Goal: Task Accomplishment & Management: Manage account settings

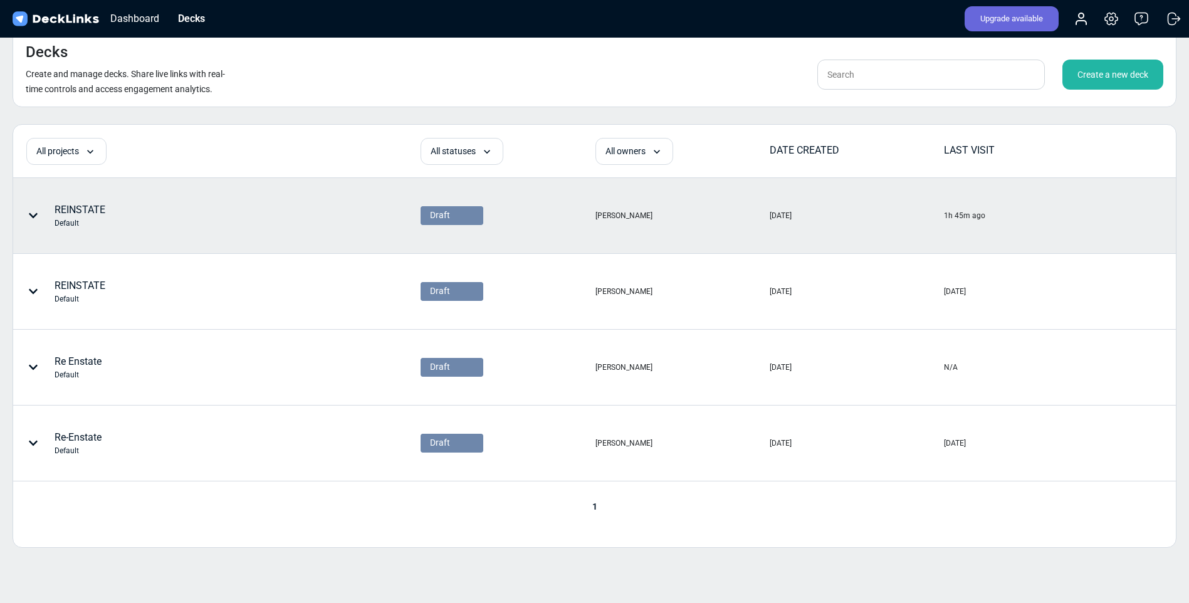
click at [73, 213] on div "REINSTATE Default" at bounding box center [80, 216] width 51 height 26
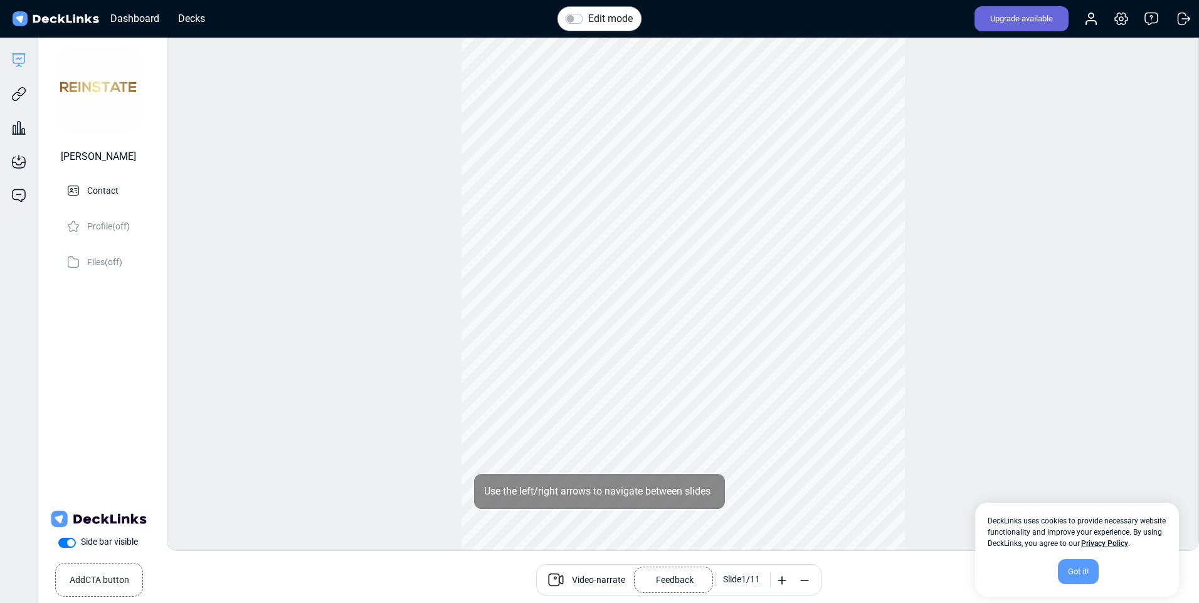
click at [1071, 566] on div "Got it!" at bounding box center [1078, 571] width 41 height 25
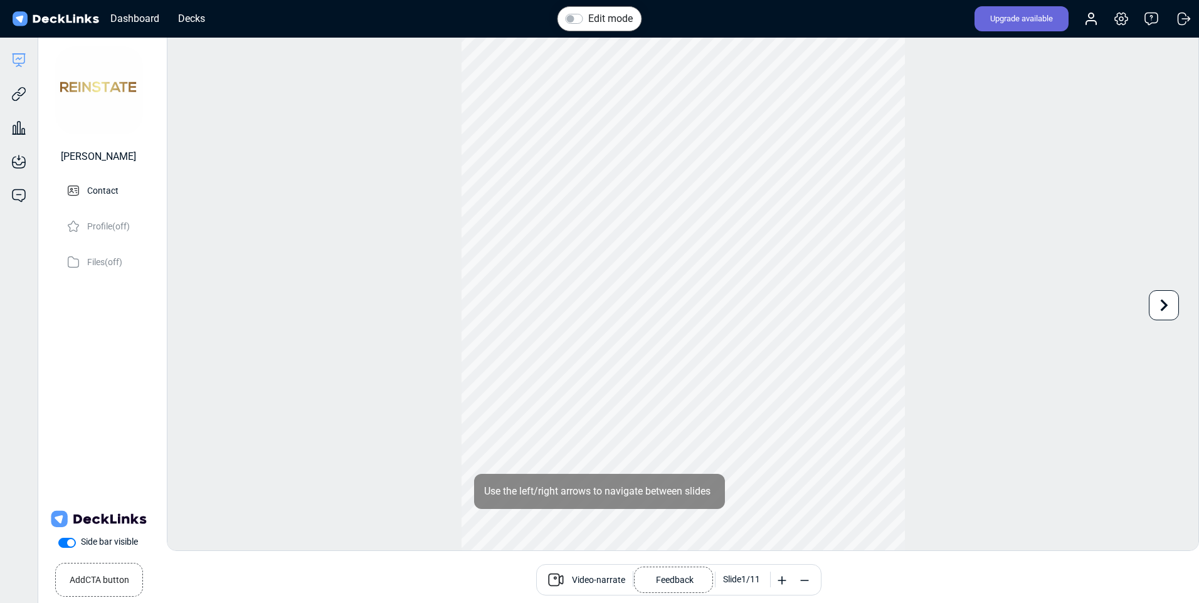
scroll to position [34, 0]
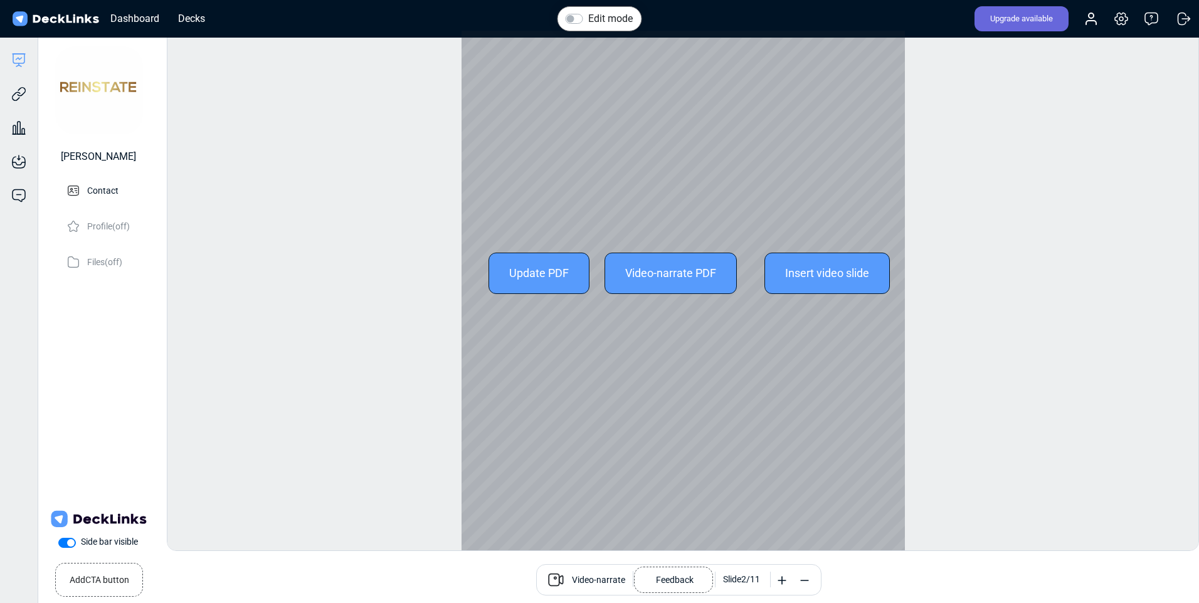
click at [525, 274] on div "Update PDF" at bounding box center [538, 273] width 101 height 41
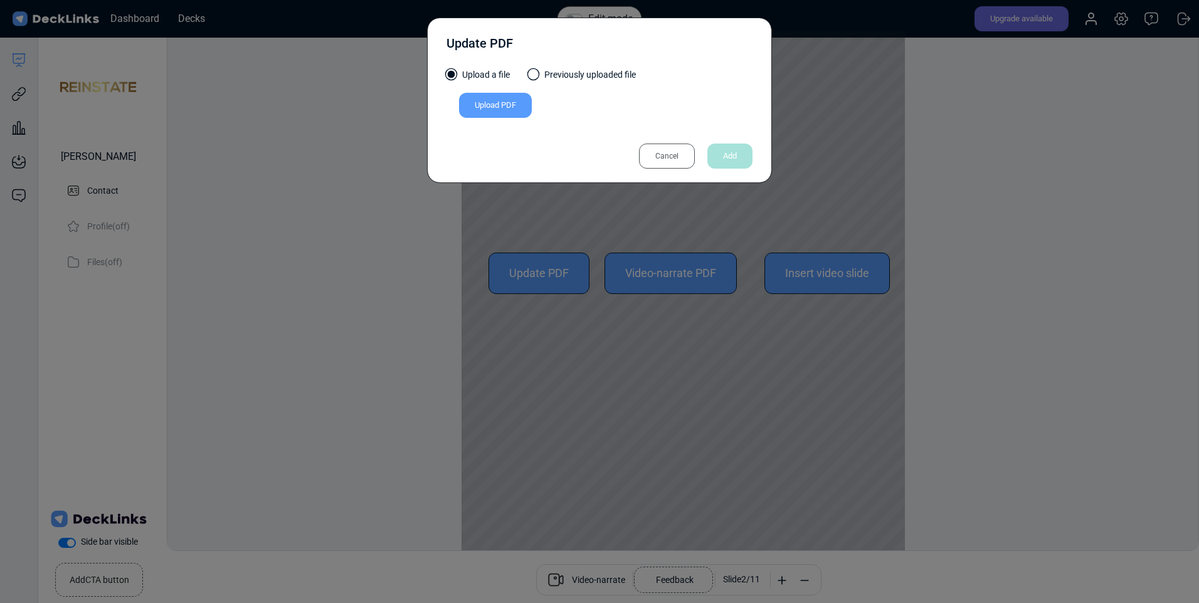
click at [492, 105] on div "Upload PDF" at bounding box center [495, 105] width 73 height 25
click at [0, 0] on input "Upload PDF" at bounding box center [0, 0] width 0 height 0
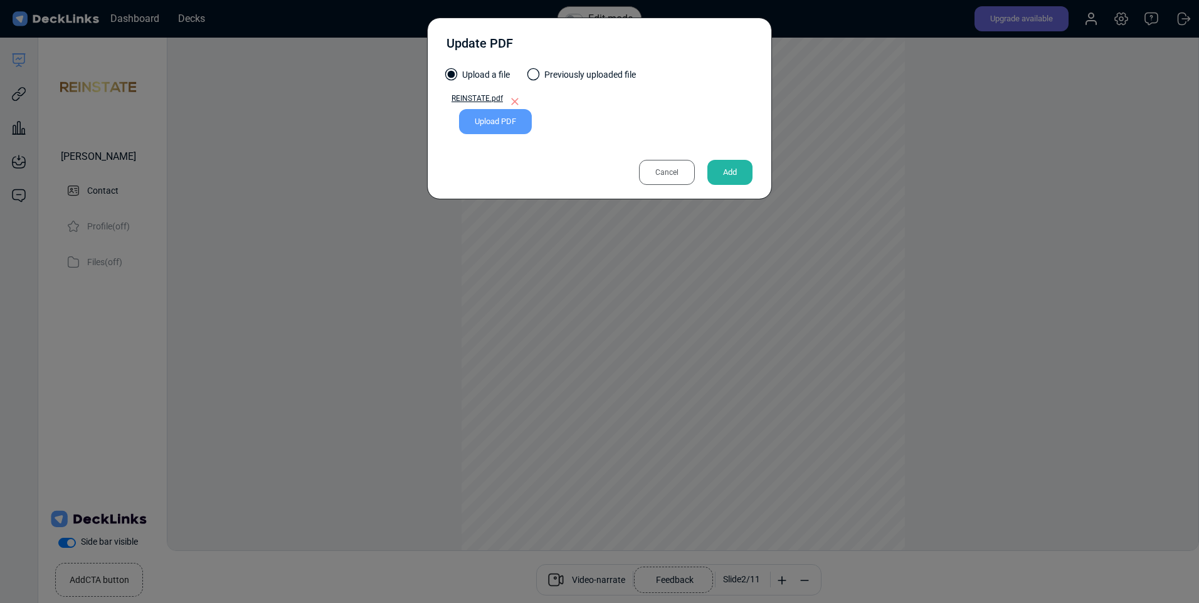
click at [656, 176] on div "Cancel" at bounding box center [667, 172] width 56 height 25
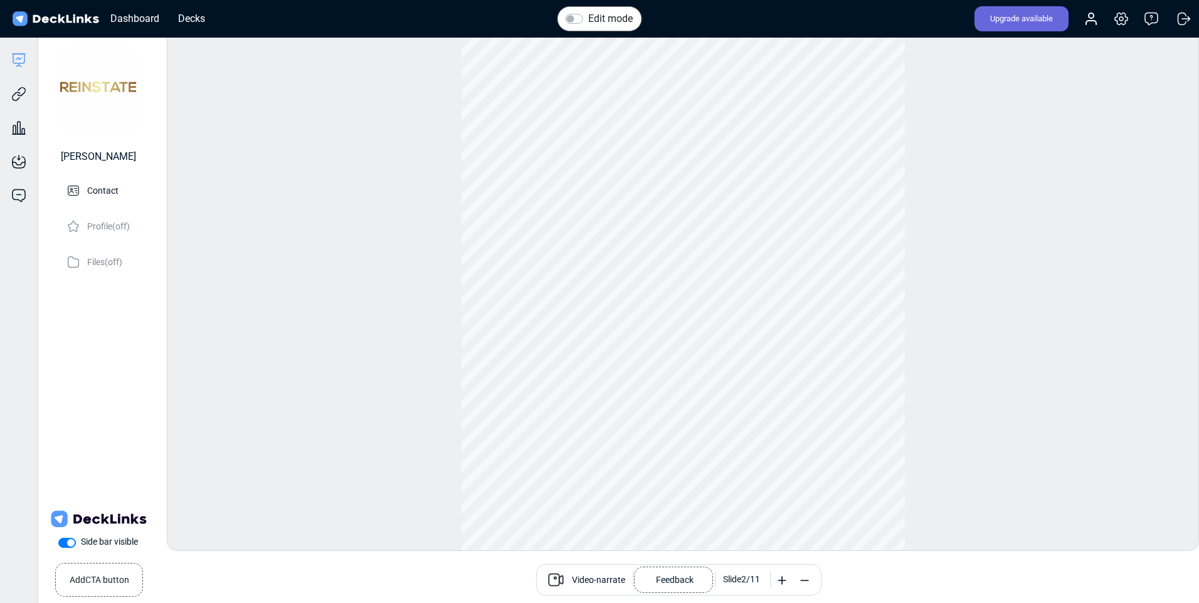
click at [1052, 379] on div "Edit mode Change photo Updating this image will immediately apply to all of you…" at bounding box center [683, 290] width 1032 height 521
click at [1164, 307] on icon at bounding box center [1165, 306] width 8 height 12
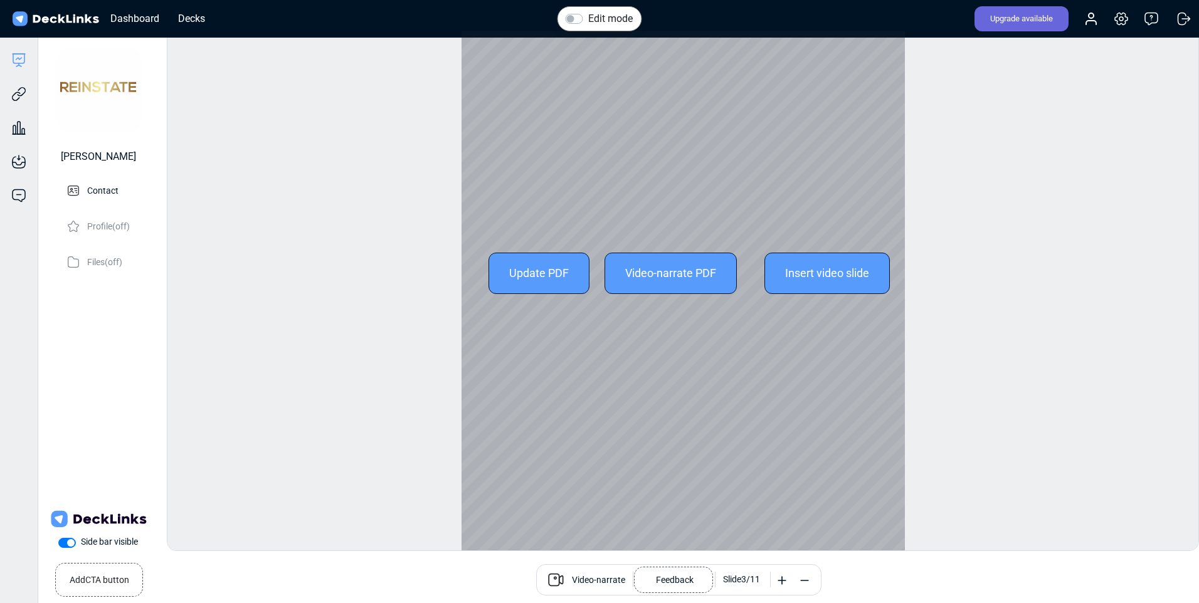
click at [1053, 359] on div "Edit mode Change photo Updating this image will immediately apply to all of you…" at bounding box center [683, 290] width 1032 height 521
click at [107, 94] on label "Change photo" at bounding box center [99, 90] width 88 height 88
click at [0, 0] on input "Change photo" at bounding box center [0, 0] width 0 height 0
click at [137, 22] on div "Dashboard" at bounding box center [134, 19] width 61 height 16
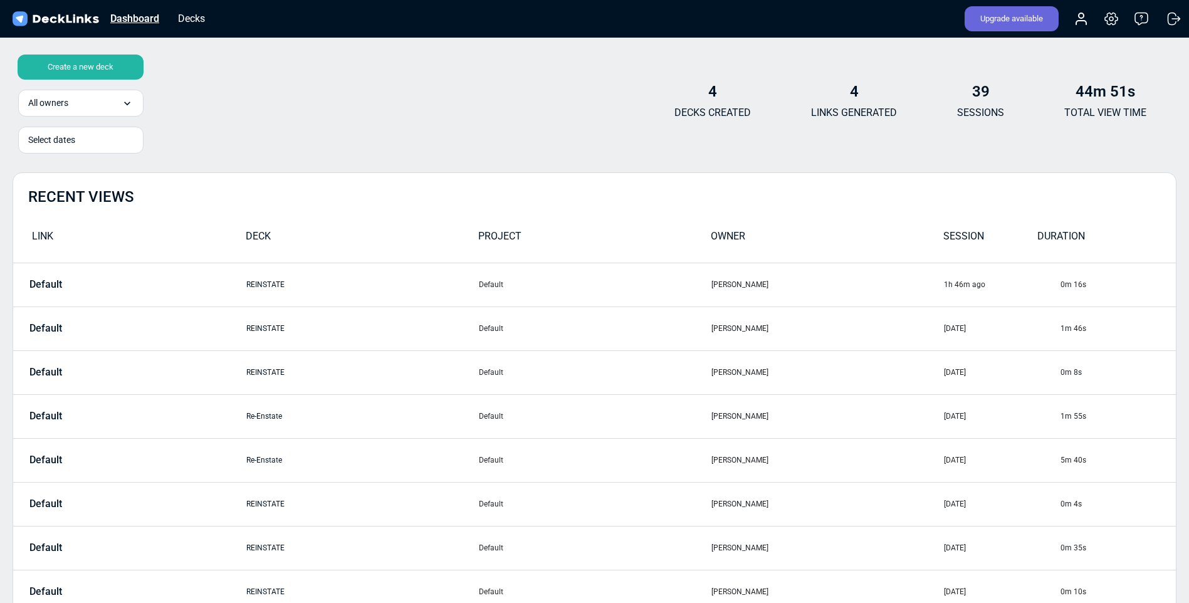
click at [151, 21] on div "Dashboard" at bounding box center [134, 19] width 61 height 16
click at [199, 22] on div "Decks" at bounding box center [192, 19] width 40 height 16
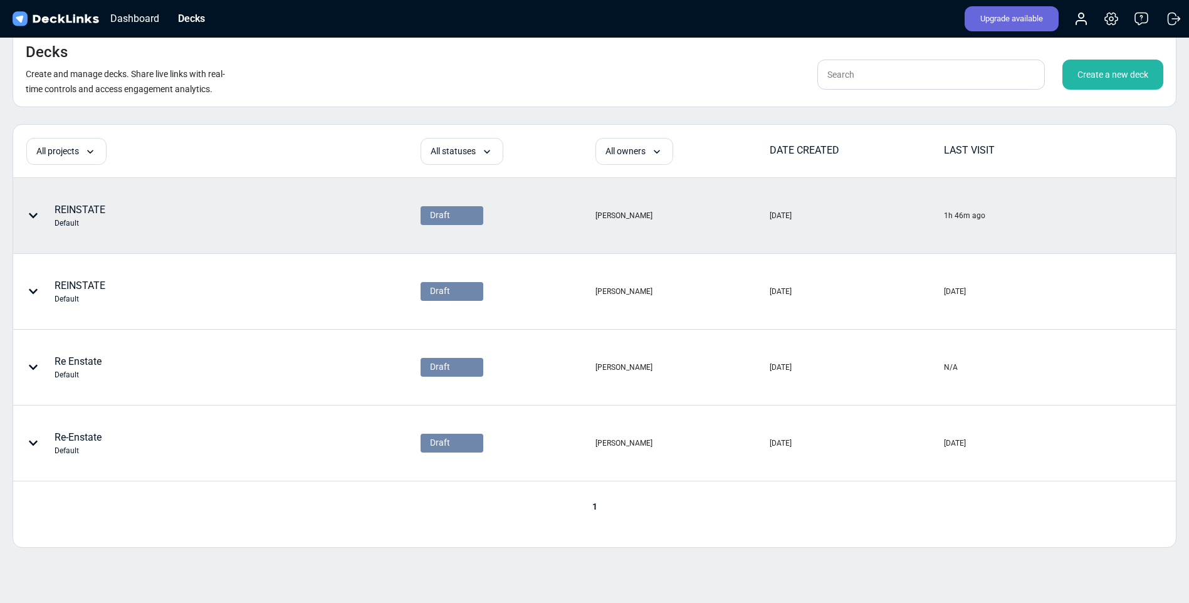
click at [85, 209] on div "REINSTATE Default" at bounding box center [80, 216] width 51 height 26
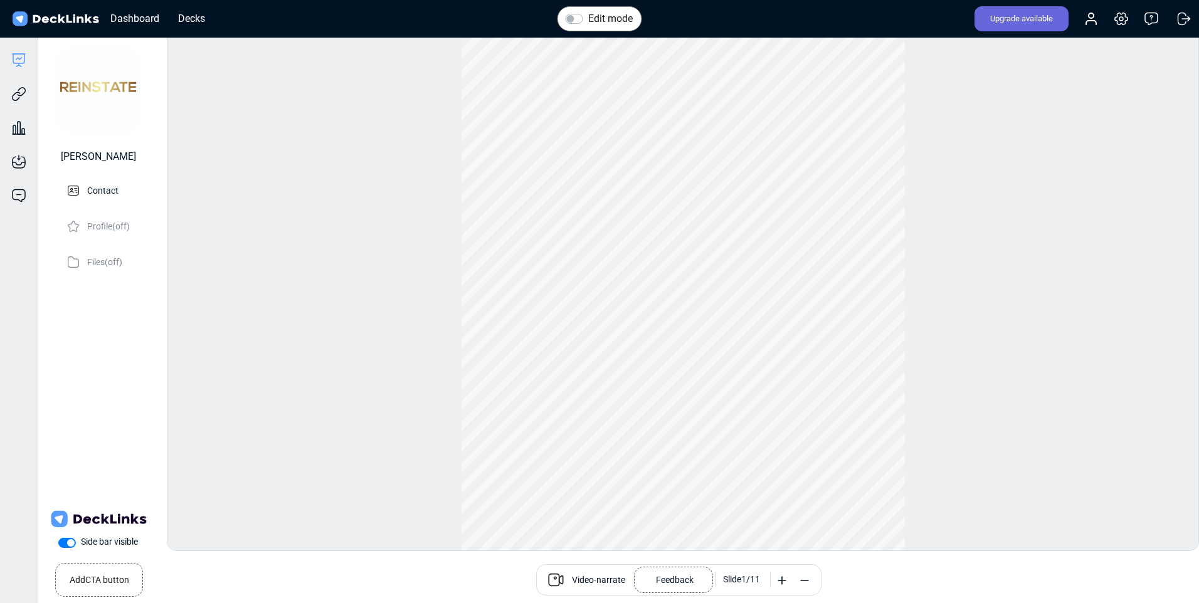
scroll to position [0, 9]
click at [588, 19] on label "Edit mode" at bounding box center [610, 18] width 45 height 15
click at [576, 19] on input "Edit mode" at bounding box center [571, 17] width 10 height 13
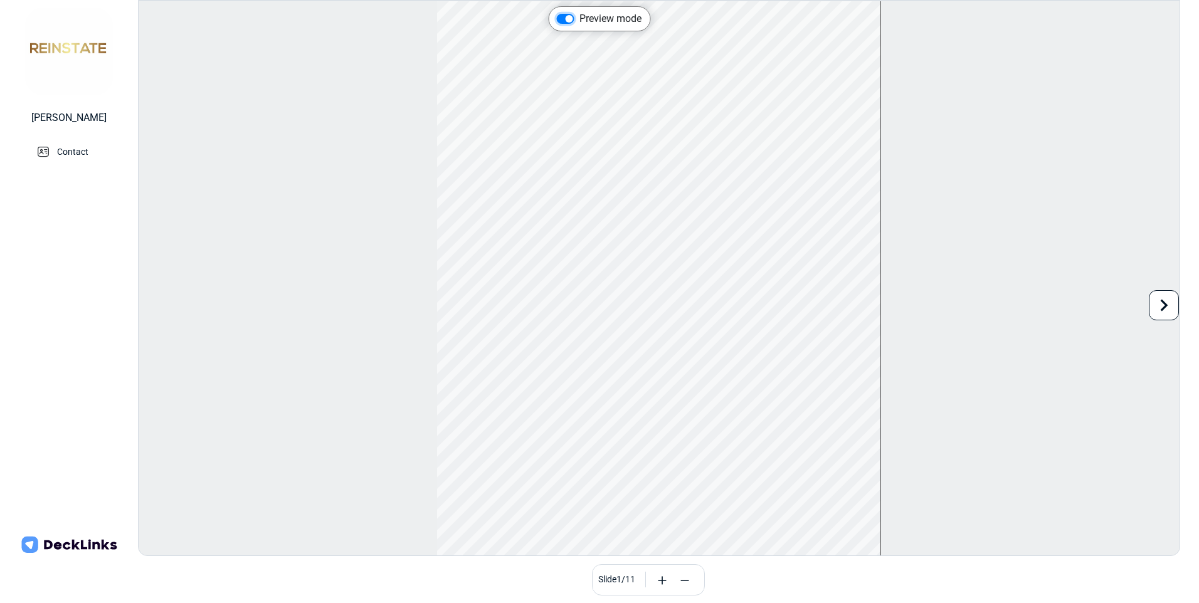
scroll to position [0, 0]
click at [1107, 352] on div "Preview mode Use the left/right arrows to navigate between slides Book a call S…" at bounding box center [659, 278] width 1042 height 556
click at [1163, 310] on icon at bounding box center [1165, 306] width 8 height 12
click at [1095, 335] on div "Preview mode Use the left/right arrows to navigate between slides Book a call S…" at bounding box center [659, 278] width 1042 height 556
click at [1163, 310] on icon at bounding box center [1164, 305] width 24 height 24
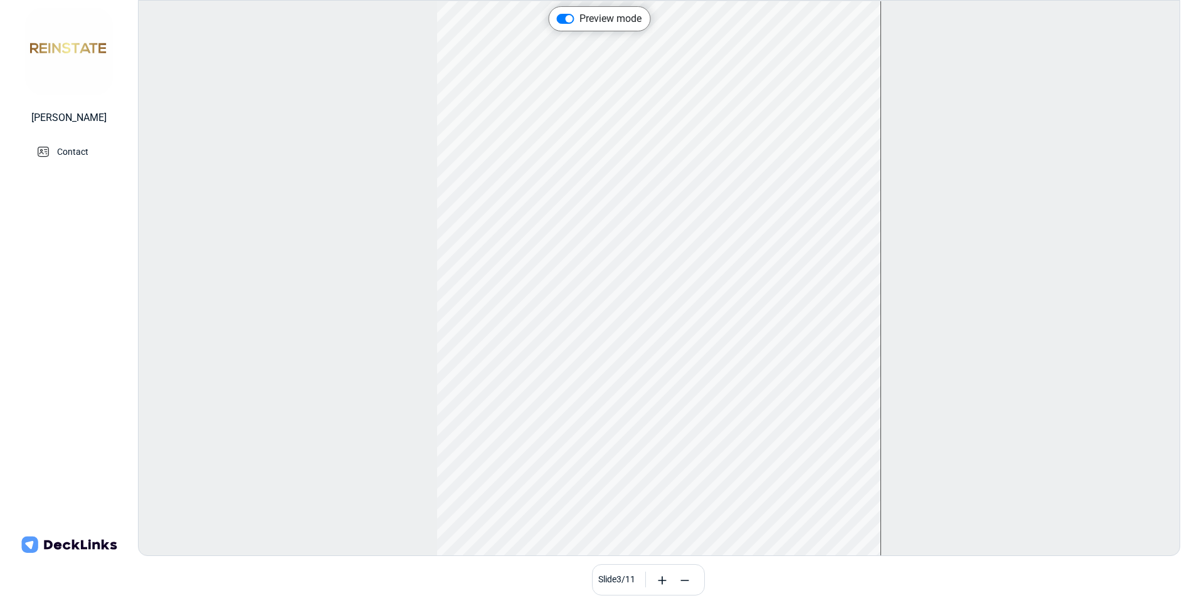
click at [1025, 354] on div "Preview mode Use the left/right arrows to navigate between slides Book a call S…" at bounding box center [659, 278] width 1042 height 556
click at [1164, 305] on icon at bounding box center [1164, 305] width 24 height 24
click at [579, 21] on label "Preview mode" at bounding box center [610, 18] width 62 height 15
click at [567, 21] on input "Preview mode" at bounding box center [562, 17] width 10 height 13
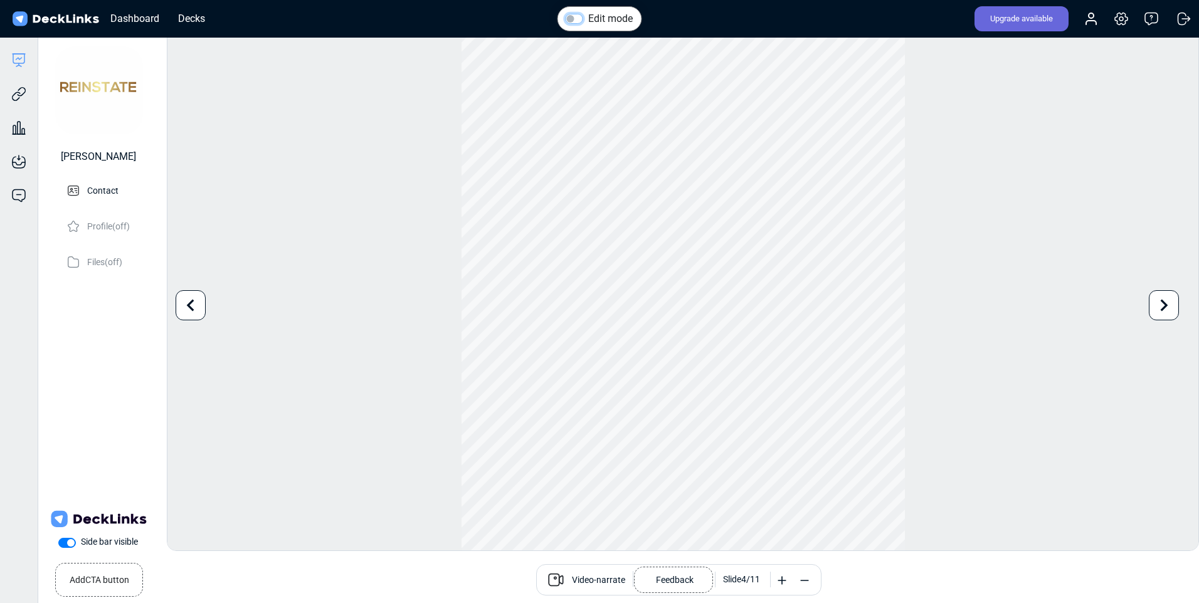
scroll to position [0, 9]
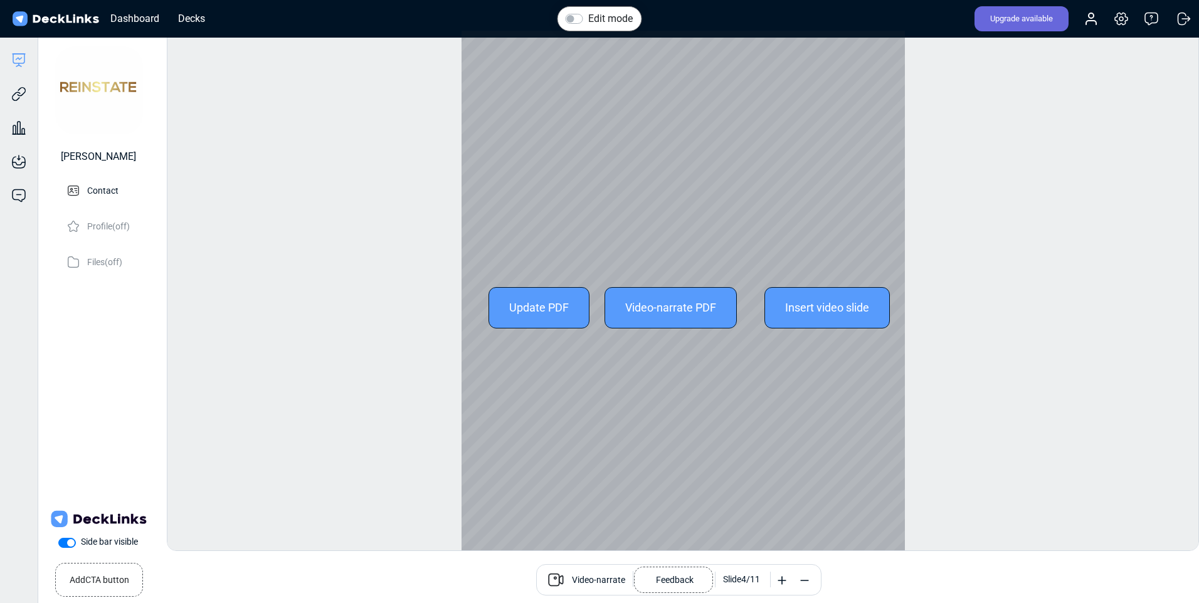
click at [517, 306] on div "Update PDF" at bounding box center [538, 307] width 101 height 41
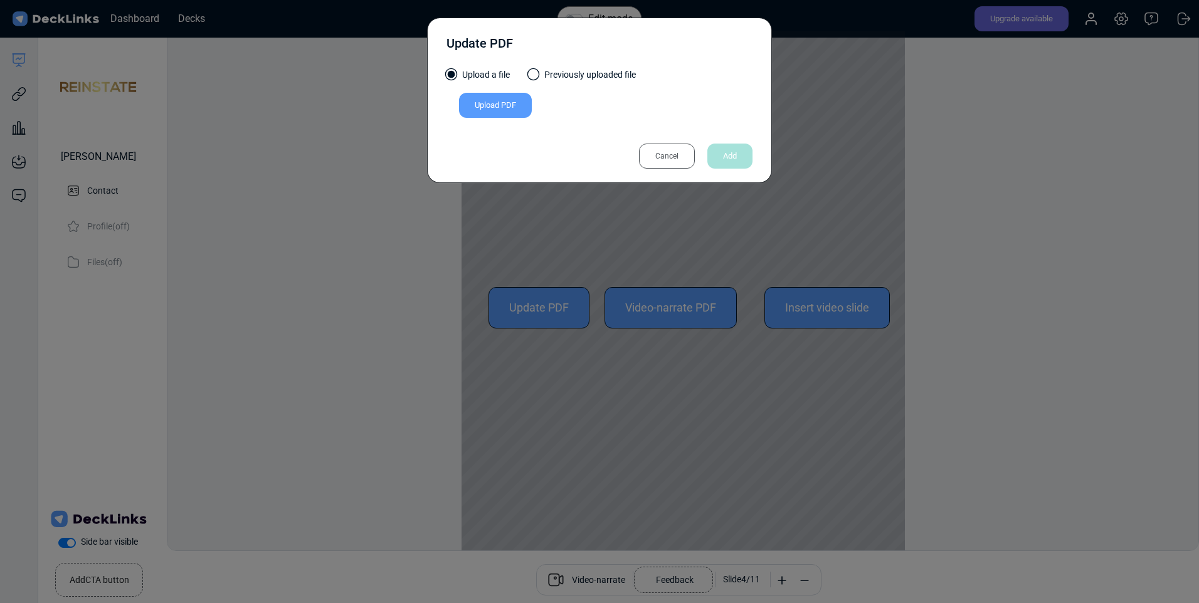
click at [537, 75] on span at bounding box center [533, 74] width 13 height 13
click at [0, 0] on input "Previously uploaded file" at bounding box center [0, 0] width 0 height 0
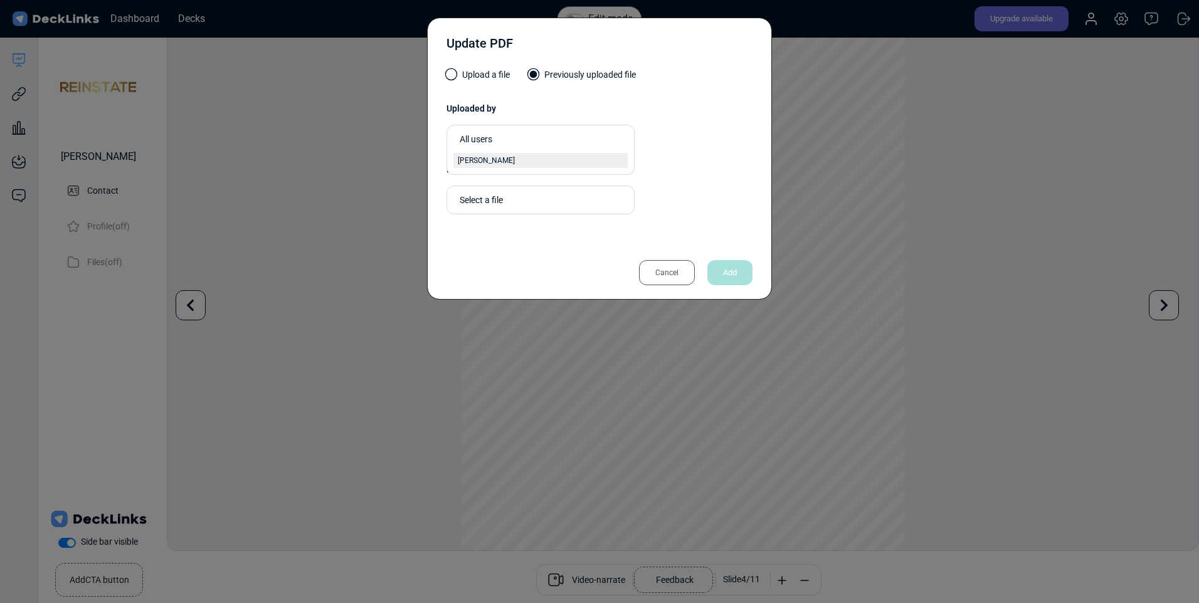
click at [502, 161] on span "[PERSON_NAME]" at bounding box center [486, 160] width 57 height 11
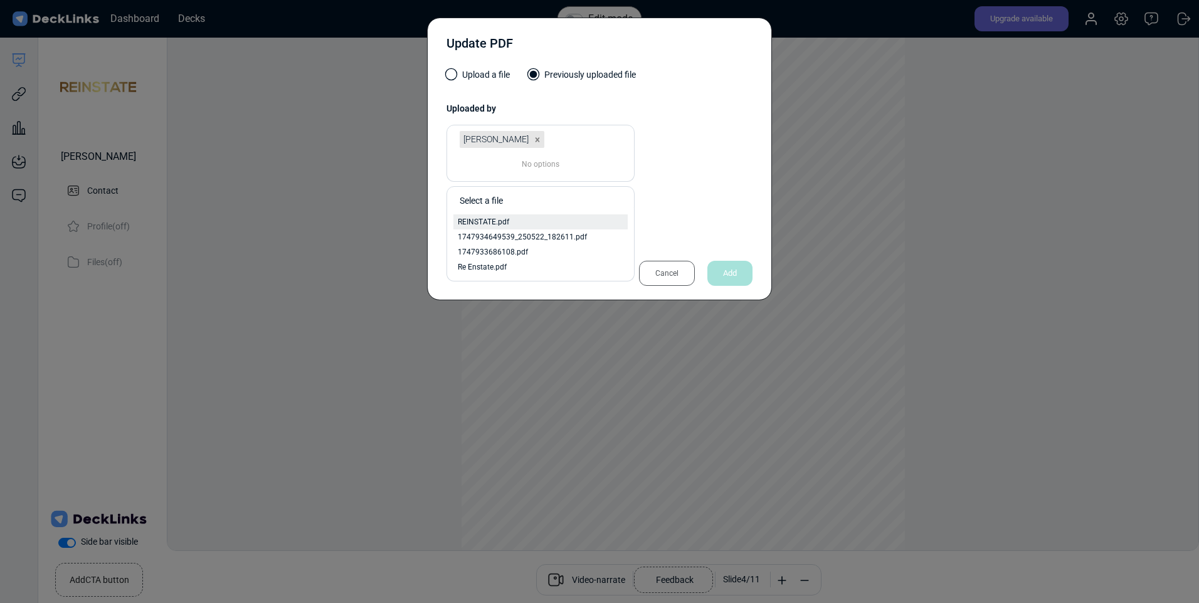
click at [492, 223] on span "REINSTATE.pdf" at bounding box center [483, 221] width 51 height 11
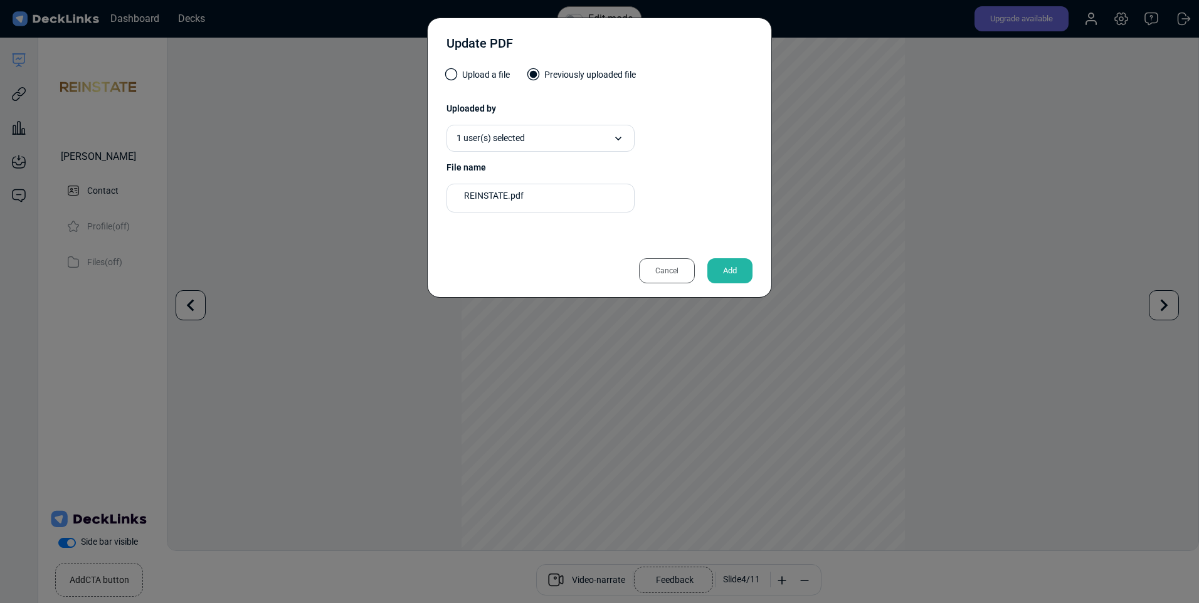
click at [727, 270] on div "Add" at bounding box center [729, 270] width 45 height 25
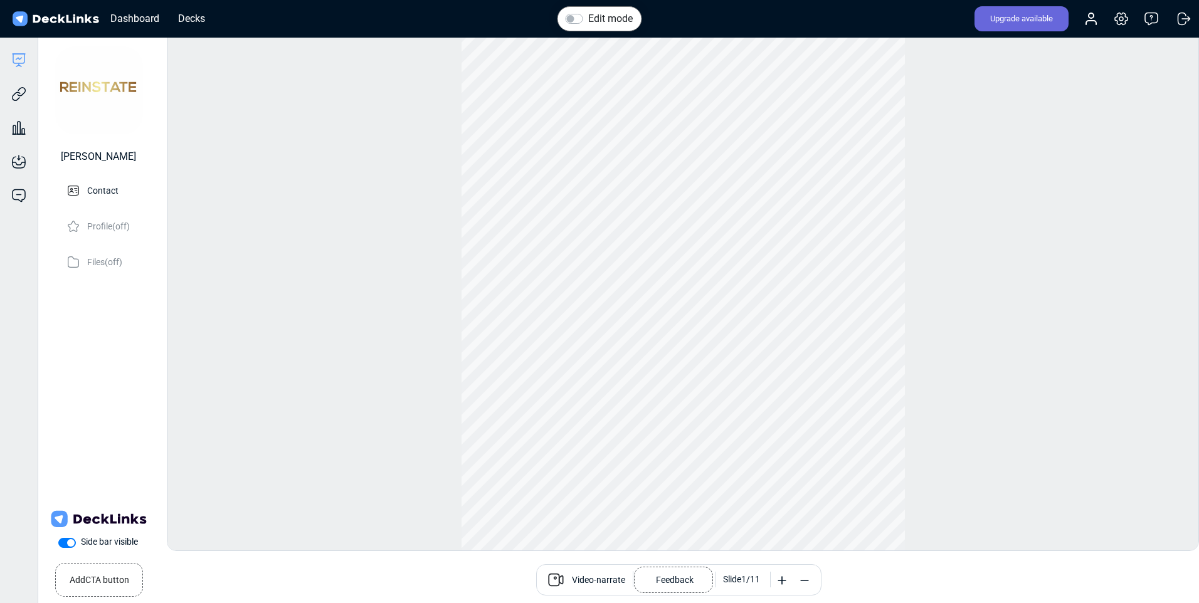
click at [588, 14] on label "Edit mode" at bounding box center [610, 18] width 45 height 15
click at [574, 14] on input "Edit mode" at bounding box center [571, 17] width 10 height 13
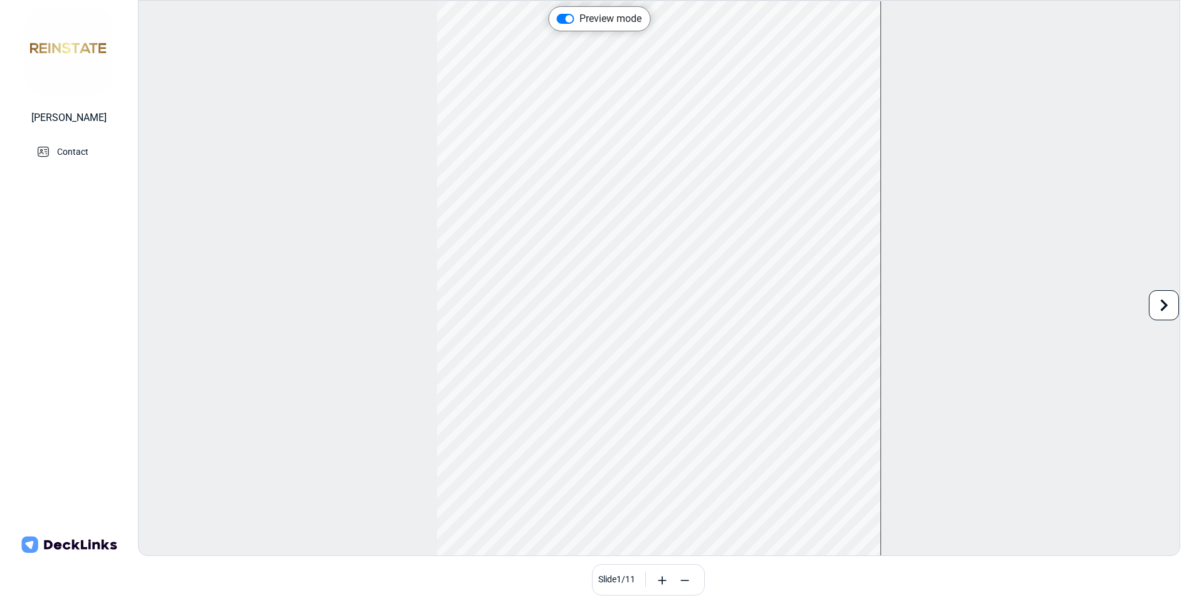
click at [579, 18] on label "Preview mode" at bounding box center [610, 18] width 62 height 15
click at [562, 18] on input "Preview mode" at bounding box center [562, 17] width 10 height 13
checkbox input "false"
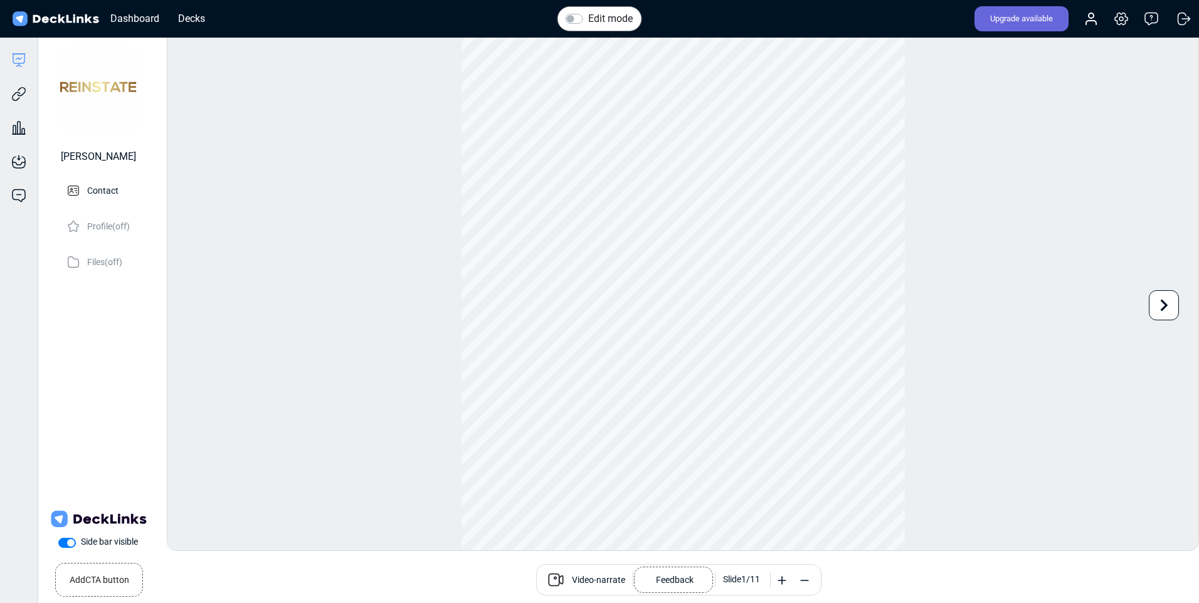
click at [1164, 305] on icon at bounding box center [1164, 305] width 24 height 24
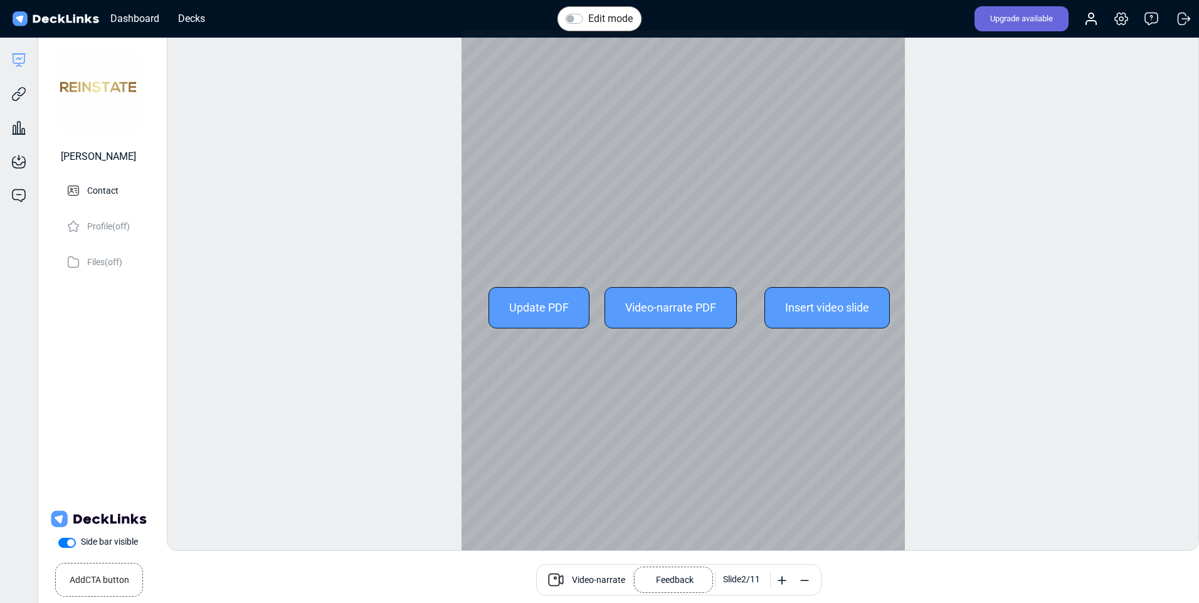
click at [1036, 359] on div "Edit mode Change photo Updating this image will immediately apply to all of you…" at bounding box center [683, 290] width 1032 height 521
click at [1168, 303] on icon at bounding box center [1164, 305] width 24 height 24
click at [649, 486] on div at bounding box center [682, 308] width 443 height 554
click at [728, 482] on div at bounding box center [682, 308] width 443 height 554
click at [638, 481] on div at bounding box center [682, 308] width 443 height 554
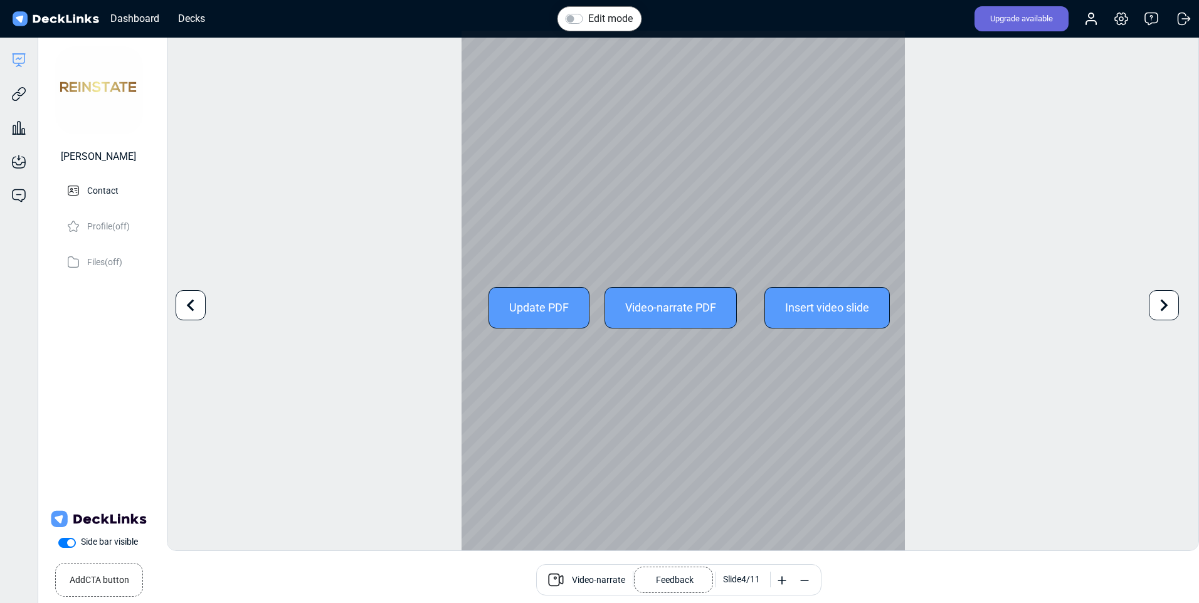
click at [669, 488] on div at bounding box center [682, 308] width 443 height 554
click at [704, 485] on div at bounding box center [682, 308] width 443 height 554
click at [683, 484] on div at bounding box center [682, 308] width 443 height 554
click at [515, 312] on div "Update PDF" at bounding box center [538, 307] width 101 height 41
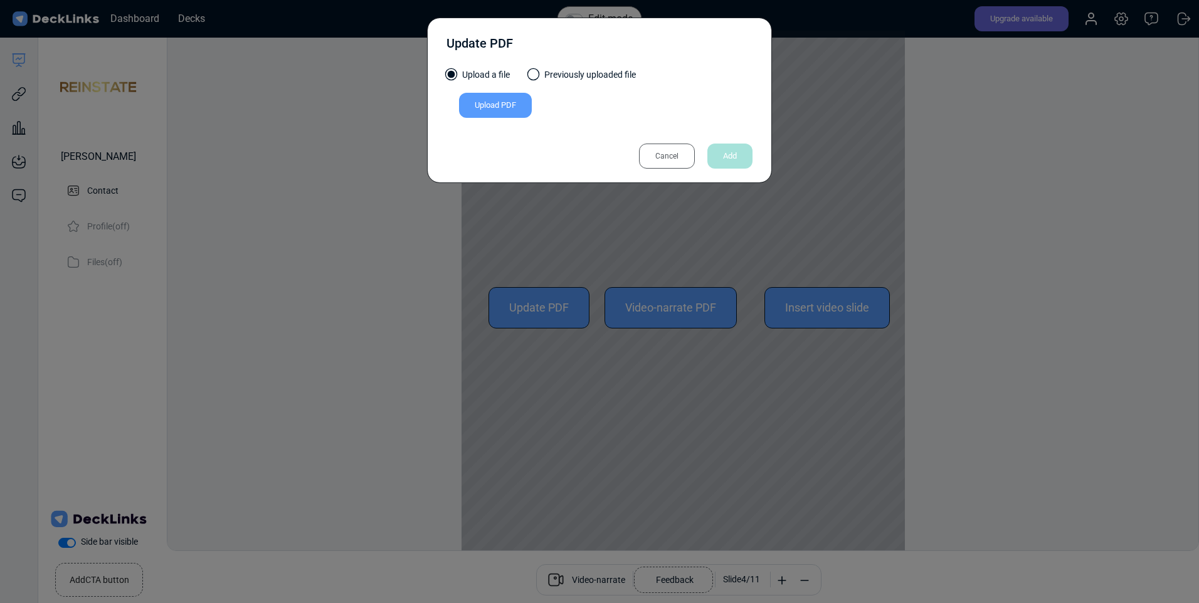
click at [622, 430] on div "Update PDF Upload a file Previously uploaded file Upload PDF Uploaded by All us…" at bounding box center [599, 301] width 1199 height 603
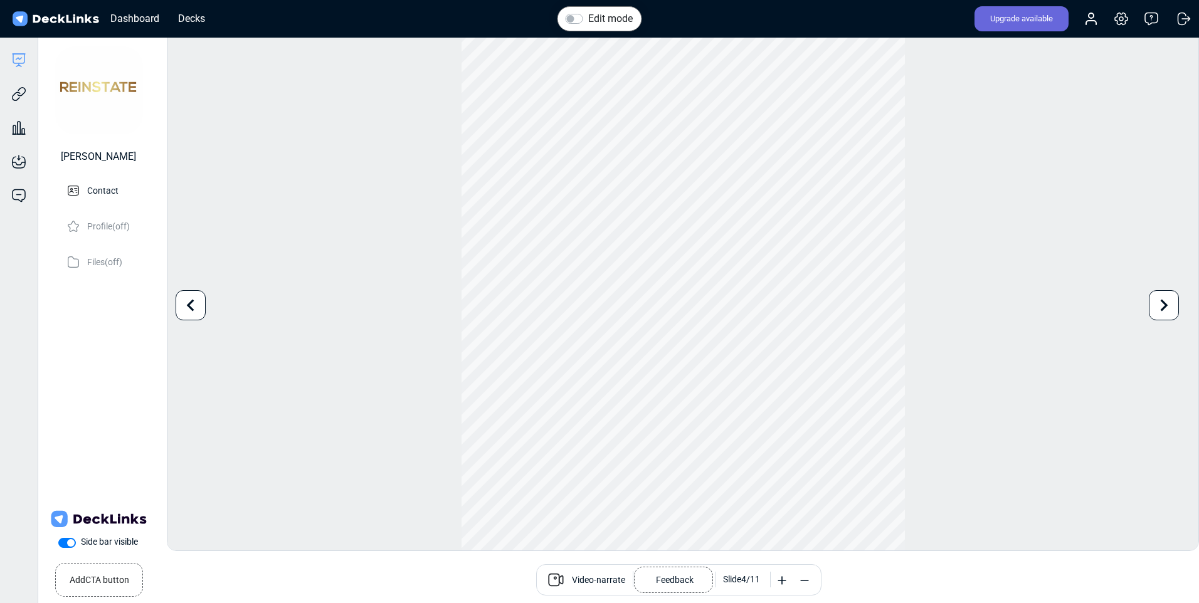
click at [665, 490] on div "Use the left/right arrows to navigate between slides" at bounding box center [599, 491] width 251 height 35
click at [1062, 390] on div "Edit mode Change photo Updating this image will immediately apply to all of you…" at bounding box center [683, 290] width 1032 height 521
click at [1164, 307] on icon at bounding box center [1165, 306] width 8 height 12
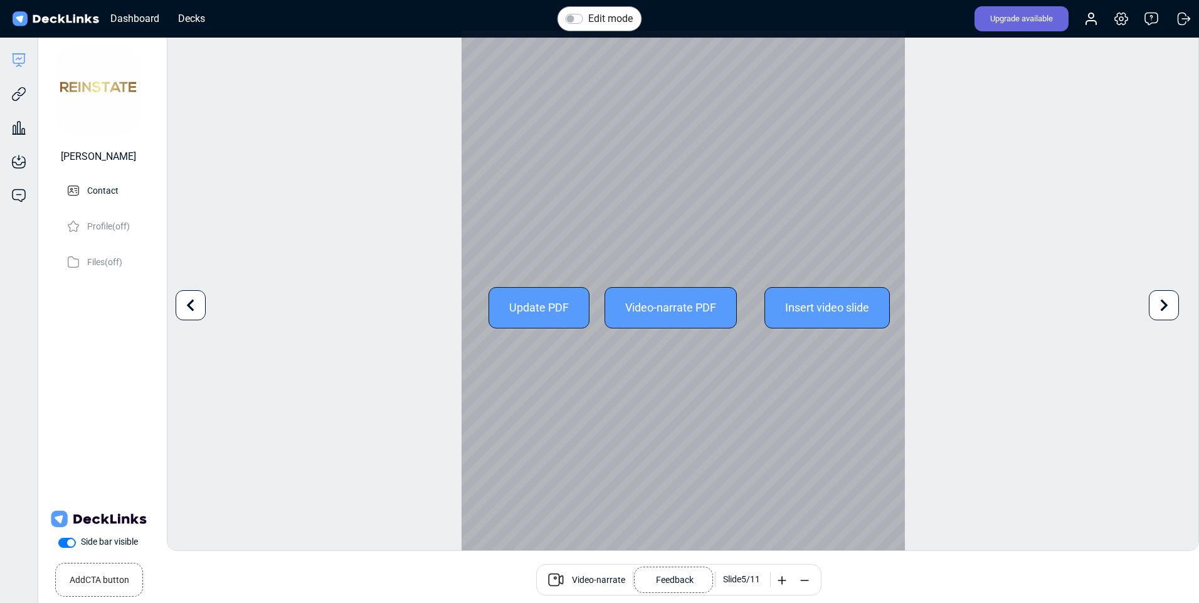
click at [1033, 390] on div "Edit mode Change photo Updating this image will immediately apply to all of you…" at bounding box center [683, 290] width 1032 height 521
click at [1037, 358] on div "Edit mode Change photo Updating this image will immediately apply to all of you…" at bounding box center [683, 290] width 1032 height 521
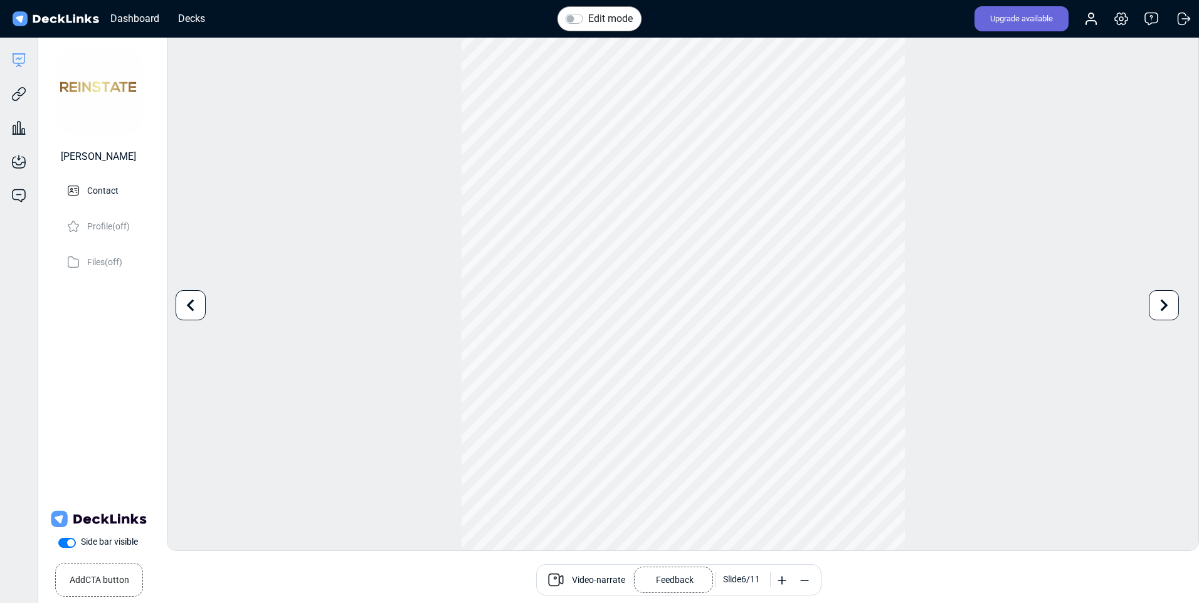
click at [1152, 314] on icon at bounding box center [1164, 305] width 24 height 24
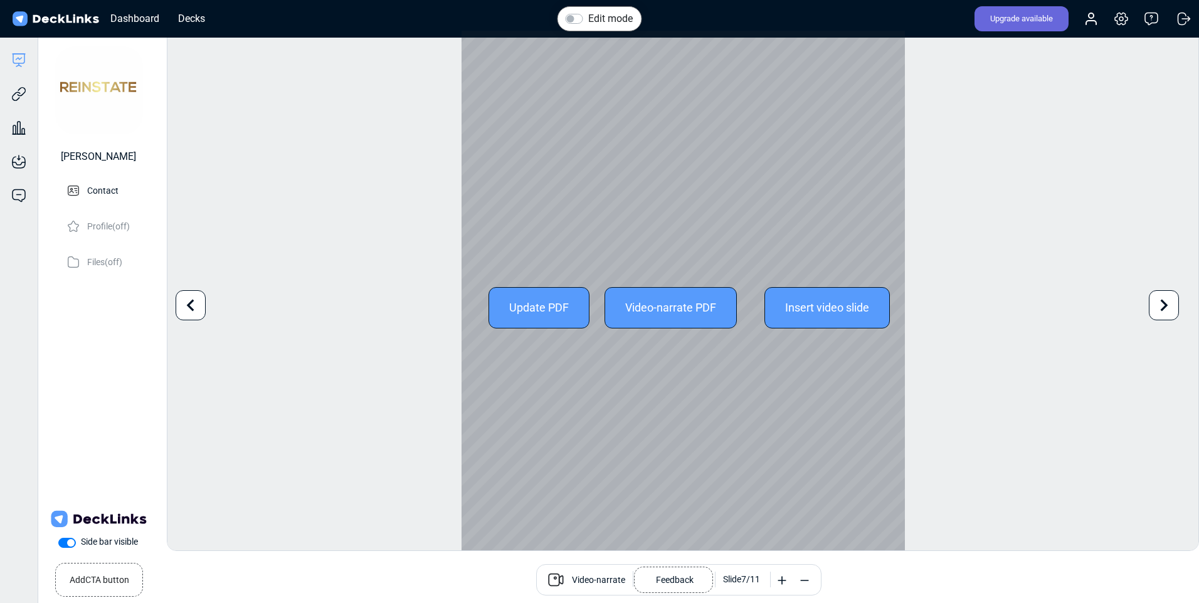
click at [1048, 342] on div "Edit mode Change photo Updating this image will immediately apply to all of you…" at bounding box center [683, 290] width 1032 height 521
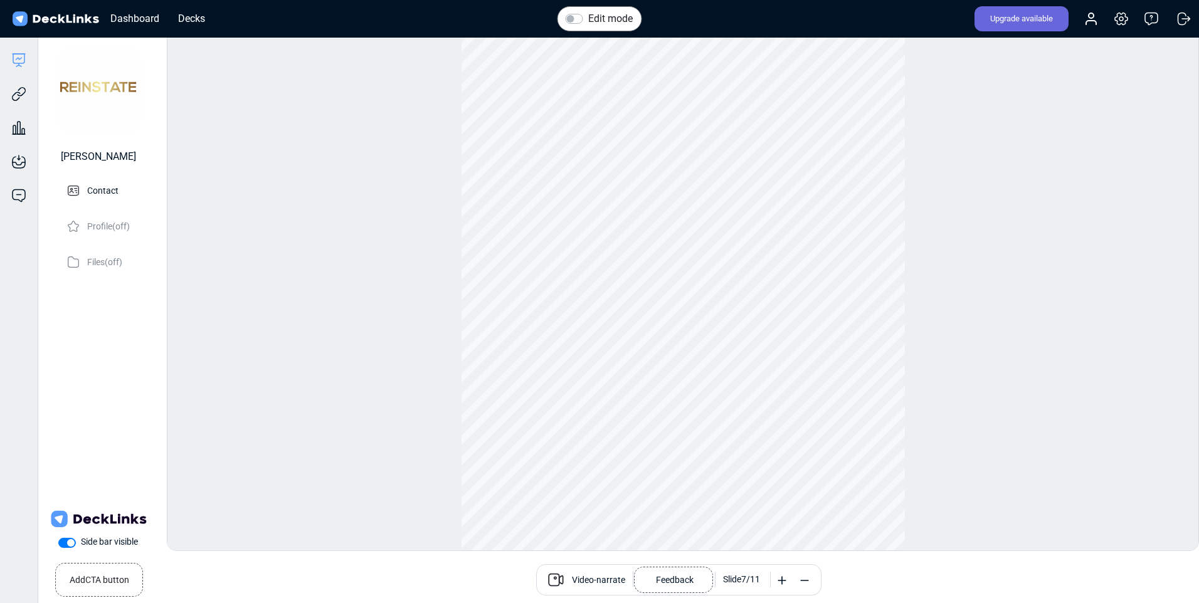
click at [1081, 335] on div "Edit mode Change photo Updating this image will immediately apply to all of you…" at bounding box center [683, 290] width 1032 height 521
click at [1162, 310] on icon at bounding box center [1165, 306] width 8 height 12
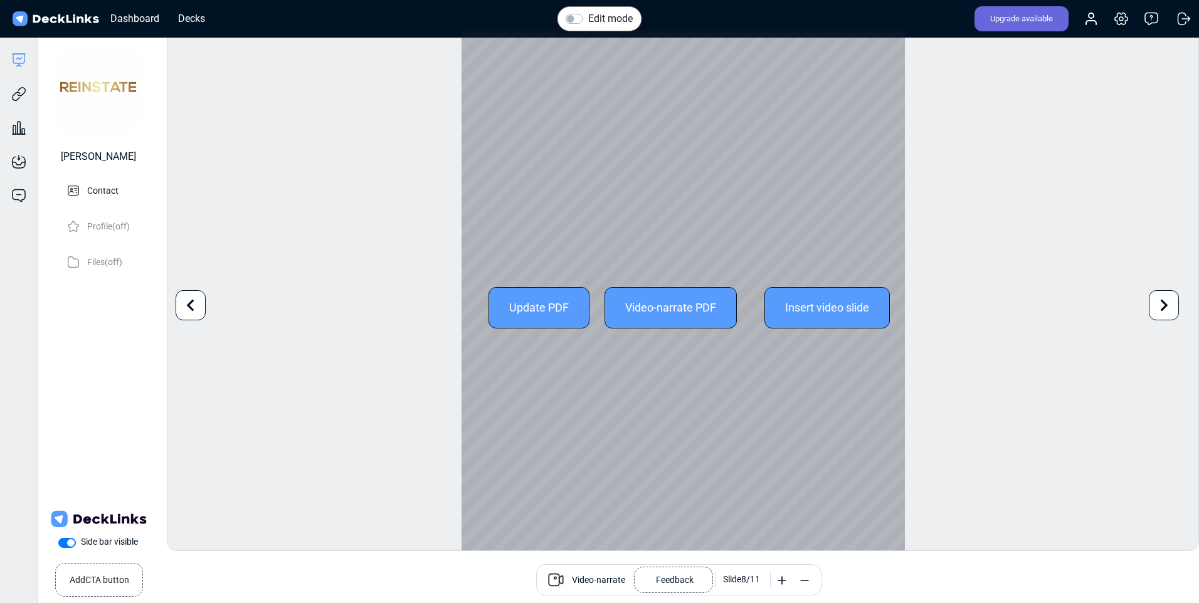
click at [1022, 359] on div "Edit mode Change photo Updating this image will immediately apply to all of you…" at bounding box center [683, 290] width 1032 height 521
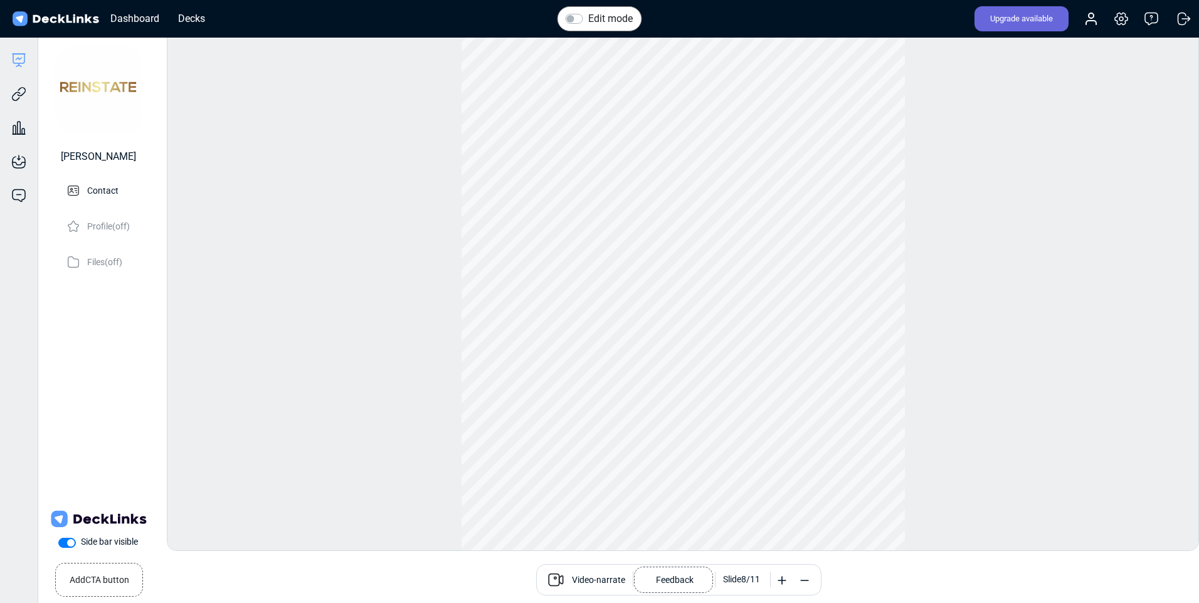
click at [1010, 361] on div "Edit mode Change photo Updating this image will immediately apply to all of you…" at bounding box center [683, 290] width 1032 height 521
click at [1152, 317] on icon at bounding box center [1164, 305] width 24 height 24
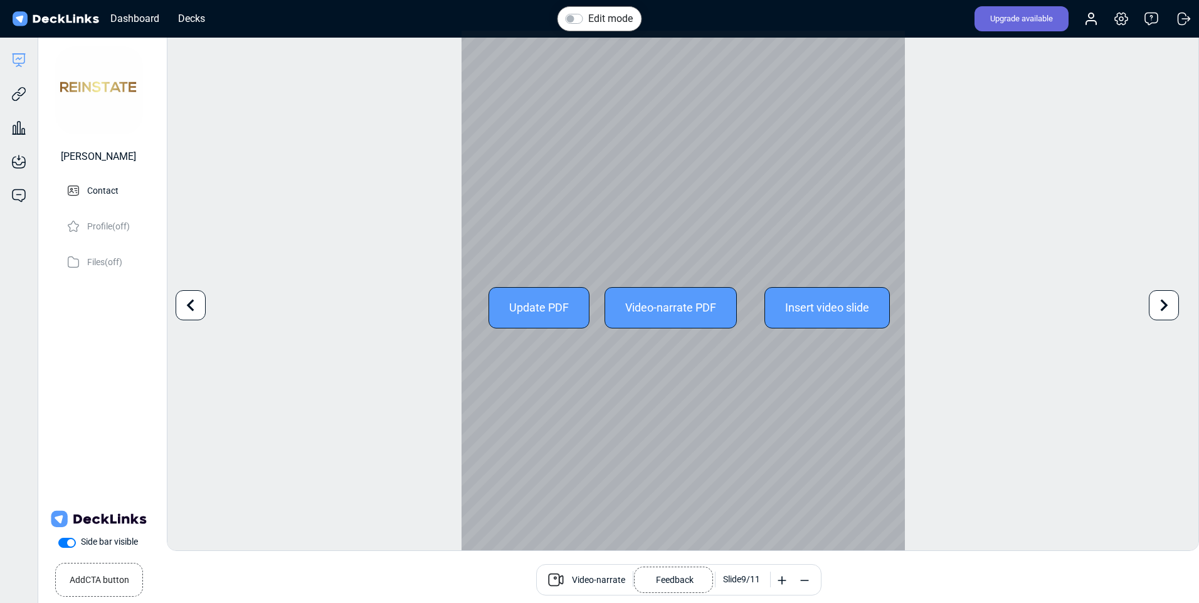
click at [1041, 354] on div "Edit mode Change photo Updating this image will immediately apply to all of you…" at bounding box center [683, 290] width 1032 height 521
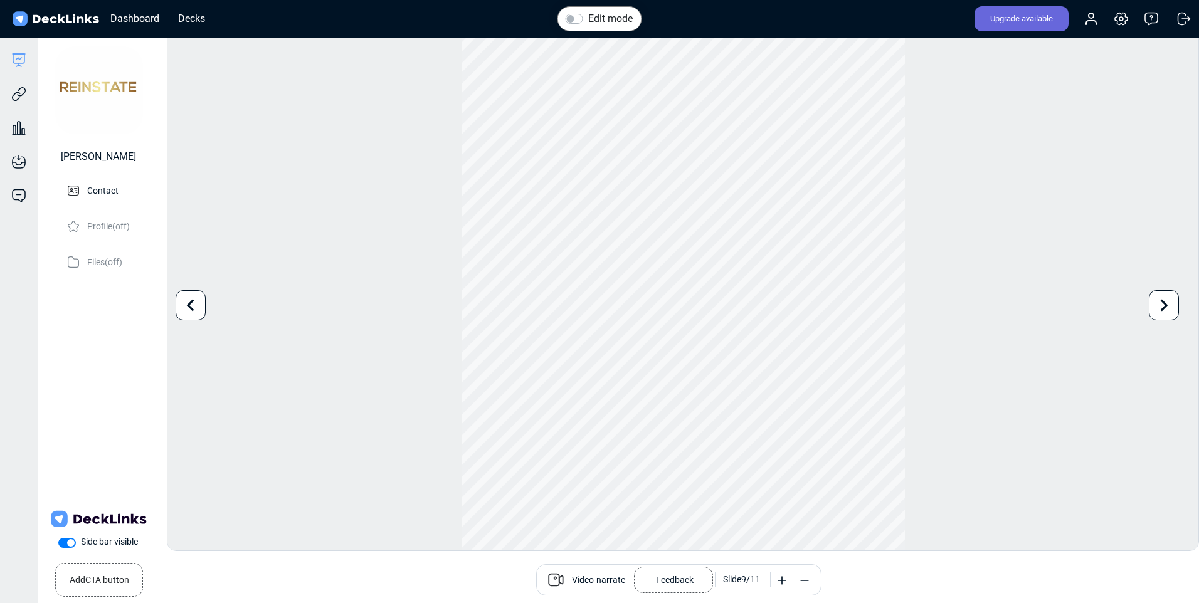
click at [1164, 305] on icon at bounding box center [1164, 305] width 24 height 24
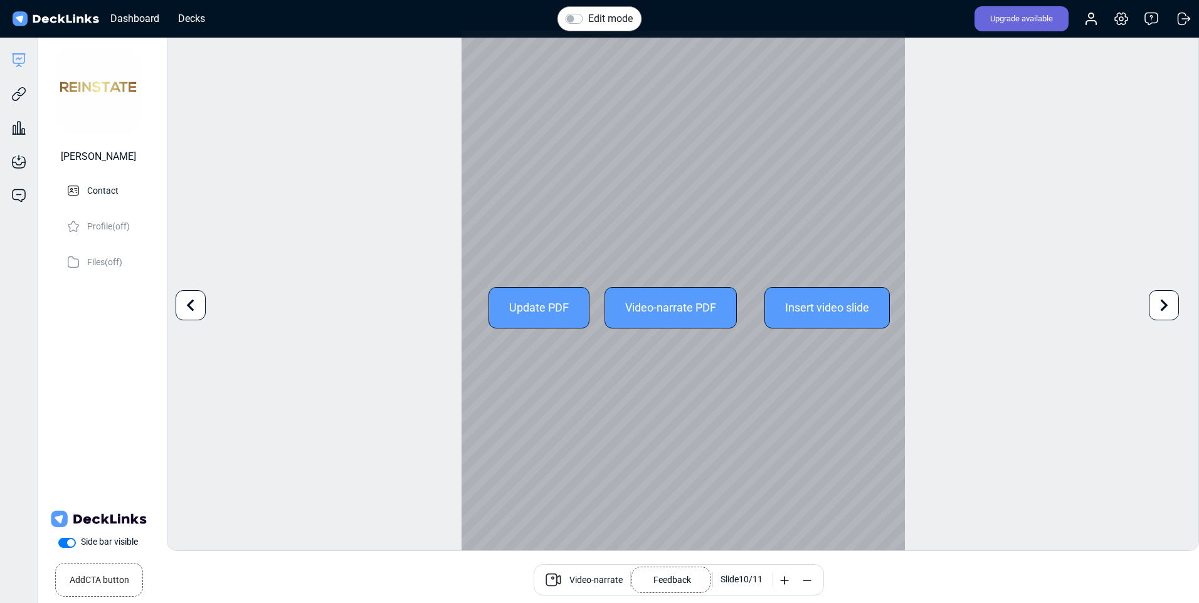
click at [1008, 356] on div "Edit mode Change photo Updating this image will immediately apply to all of you…" at bounding box center [683, 290] width 1032 height 521
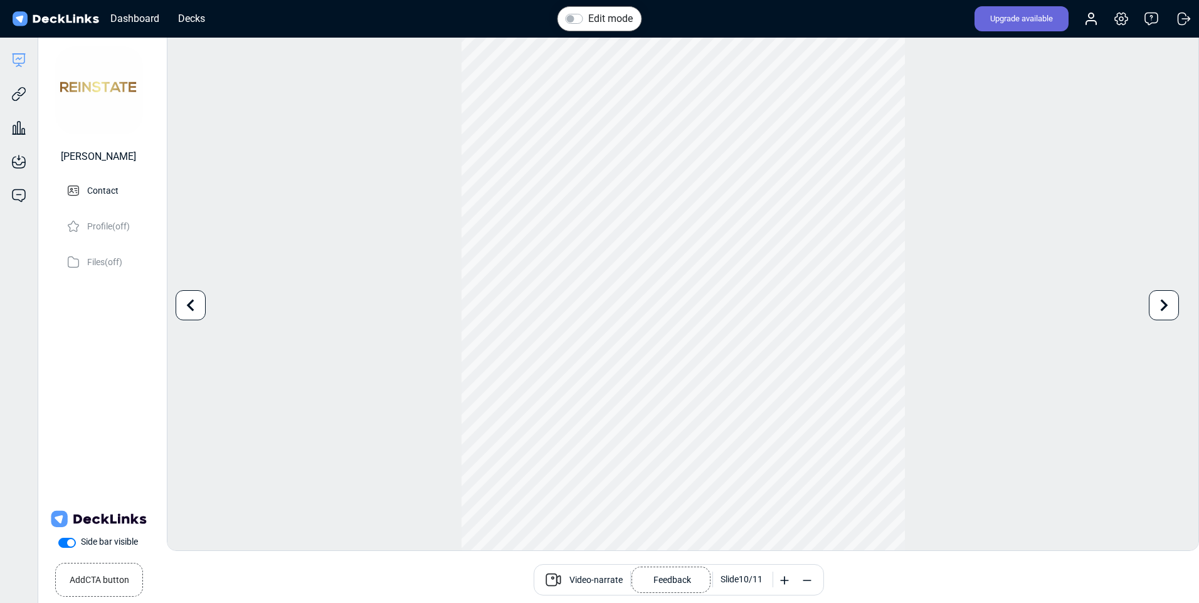
click at [1154, 315] on icon at bounding box center [1164, 305] width 24 height 24
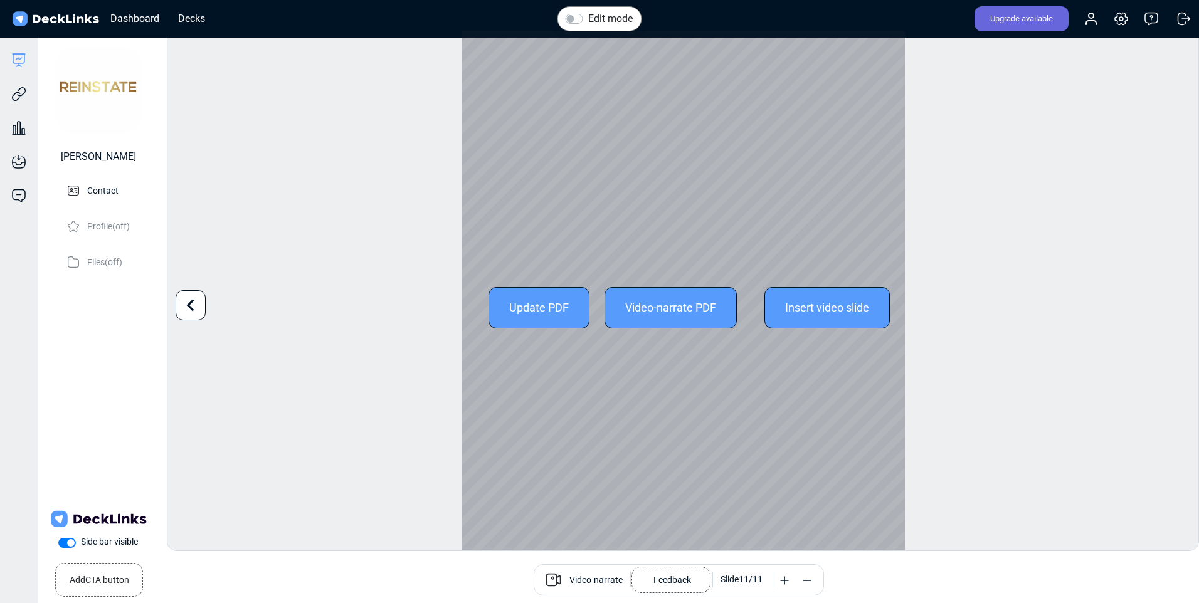
click at [1032, 349] on div "Edit mode Change photo Updating this image will immediately apply to all of you…" at bounding box center [683, 290] width 1032 height 521
